Goal: Complete application form

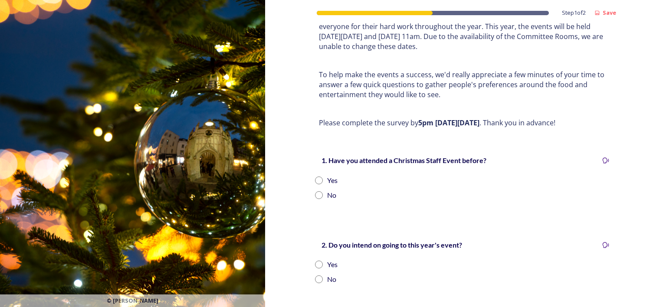
scroll to position [87, 0]
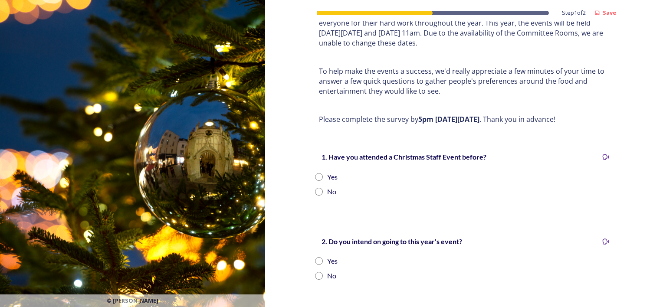
click at [315, 173] on input "radio" at bounding box center [319, 177] width 8 height 8
radio input "true"
click at [316, 257] on input "radio" at bounding box center [319, 261] width 8 height 8
radio input "true"
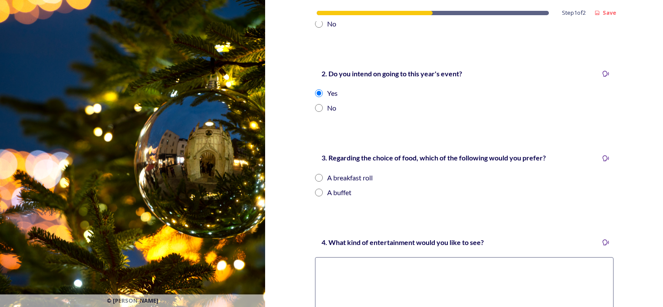
scroll to position [260, 0]
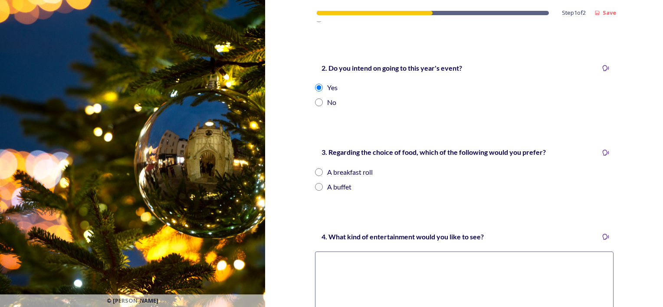
click at [317, 183] on input "radio" at bounding box center [319, 187] width 8 height 8
radio input "true"
click at [354, 261] on textarea at bounding box center [464, 287] width 298 height 72
type textarea "I"
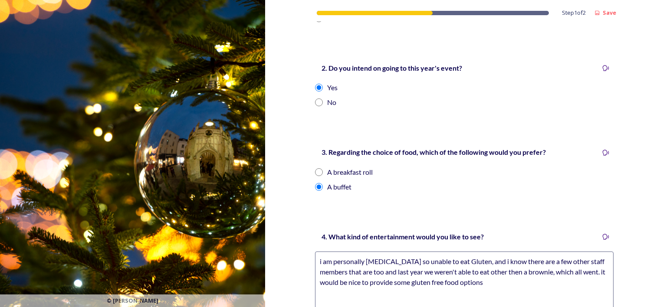
scroll to position [378, 0]
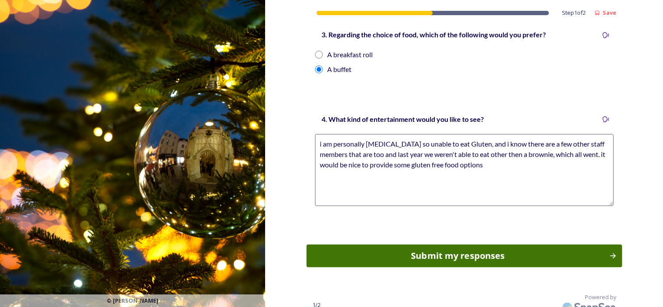
type textarea "i am personally [MEDICAL_DATA] so unable to eat Gluten, and i know there are a …"
click at [481, 249] on div "Submit my responses" at bounding box center [457, 255] width 293 height 13
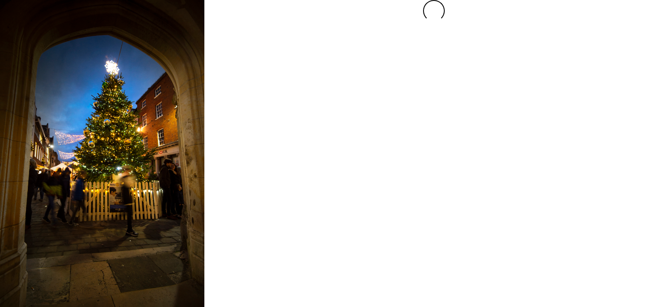
scroll to position [0, 0]
